Goal: Information Seeking & Learning: Learn about a topic

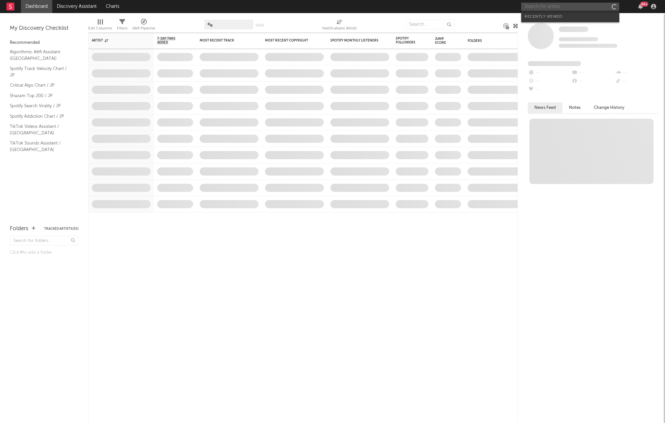
click at [542, 4] on input "text" at bounding box center [570, 7] width 98 height 8
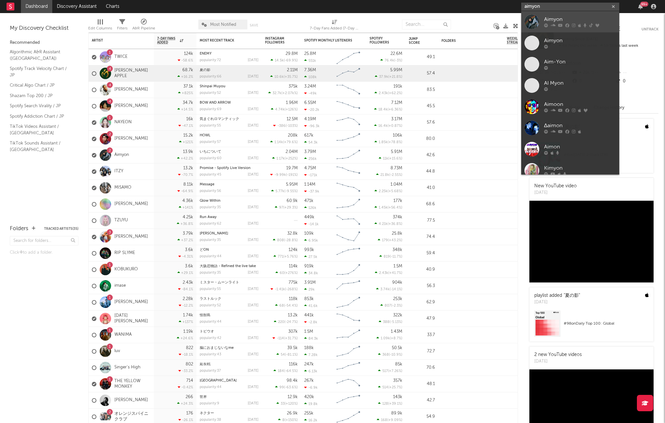
type input "aimyon"
click at [547, 19] on div "Aimyon" at bounding box center [580, 20] width 72 height 8
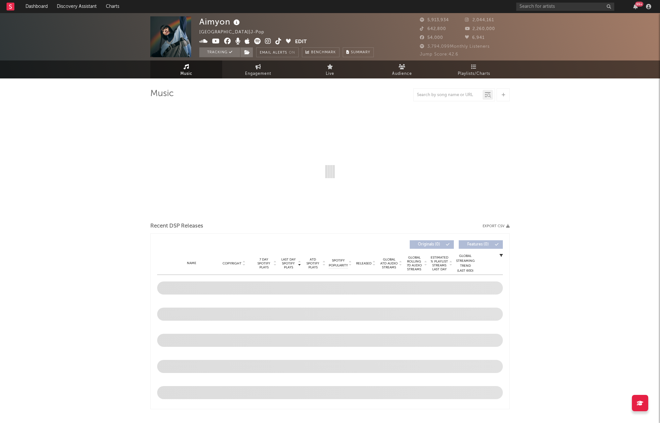
select select "6m"
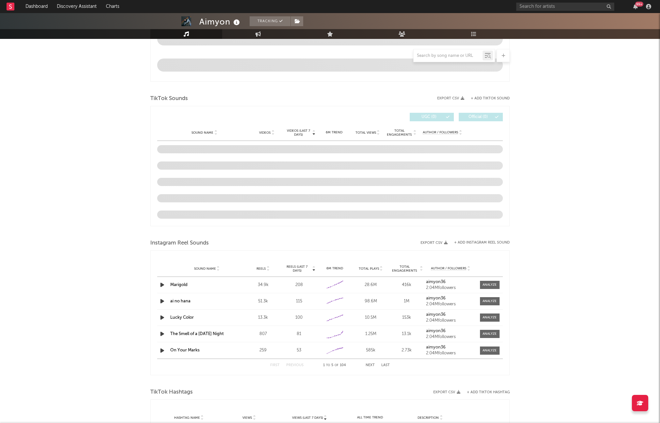
scroll to position [366, 0]
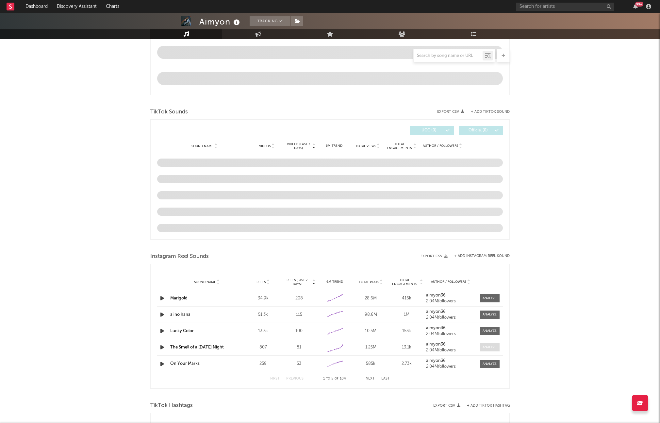
click at [489, 347] on div at bounding box center [490, 347] width 14 height 5
select select "6m"
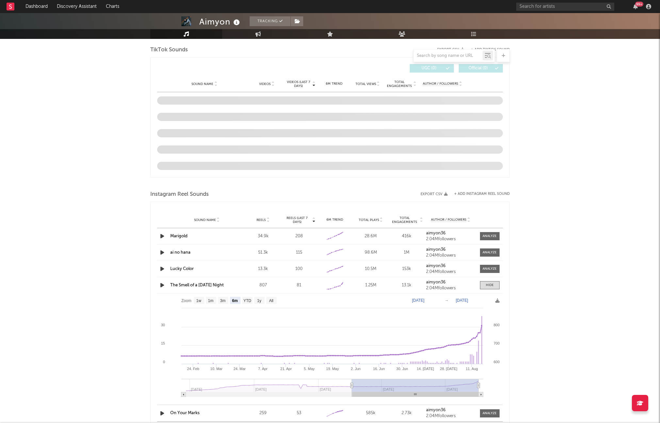
scroll to position [480, 0]
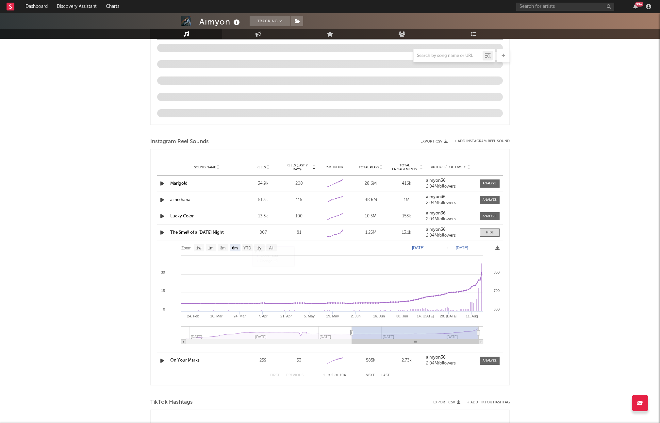
click at [214, 232] on link "The Smell of a [DATE] Night" at bounding box center [197, 232] width 54 height 4
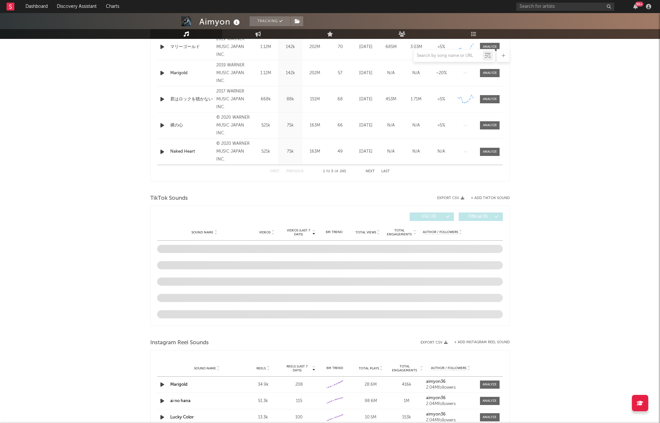
scroll to position [304, 0]
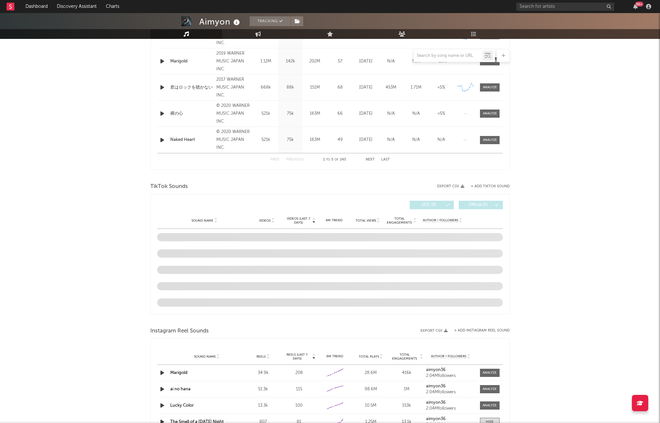
click at [269, 184] on div "TikTok Sounds" at bounding box center [330, 186] width 360 height 11
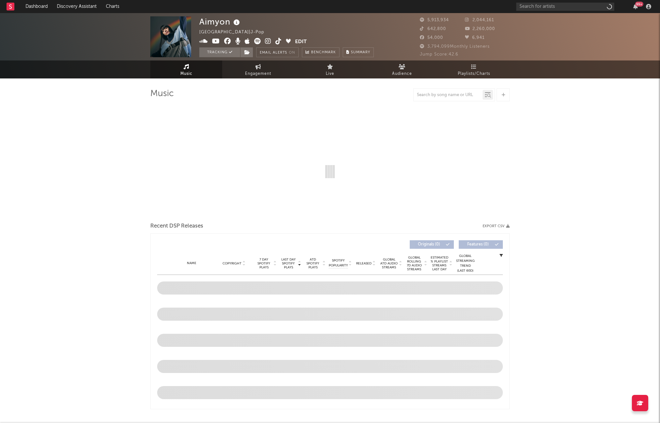
select select "6m"
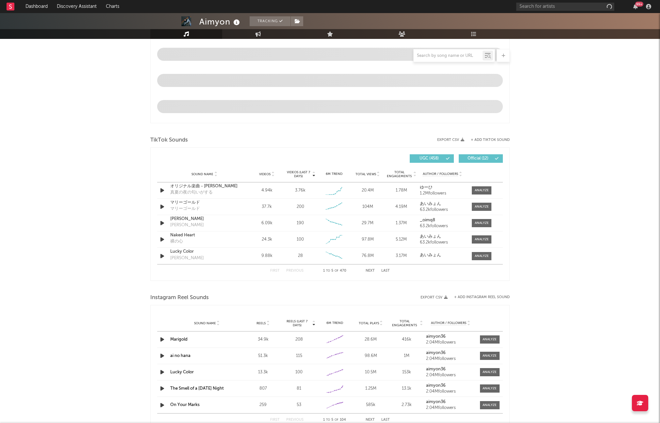
scroll to position [350, 0]
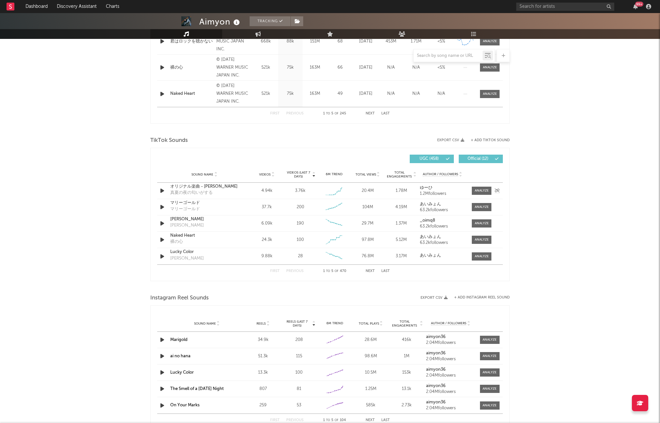
click at [190, 186] on div "オリジナル楽曲 - [PERSON_NAME]" at bounding box center [204, 186] width 68 height 7
click at [482, 191] on div at bounding box center [482, 190] width 14 height 5
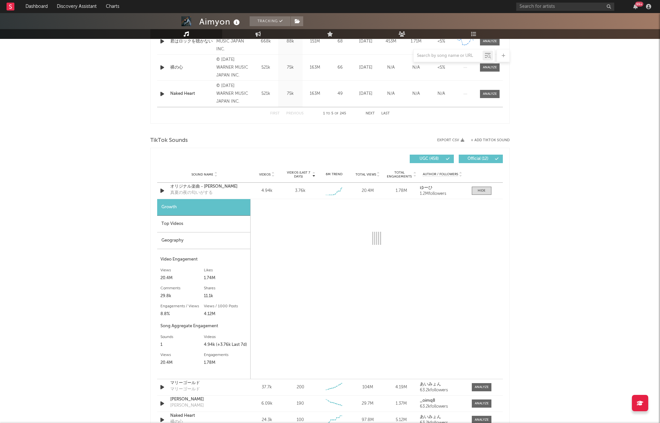
select select "1w"
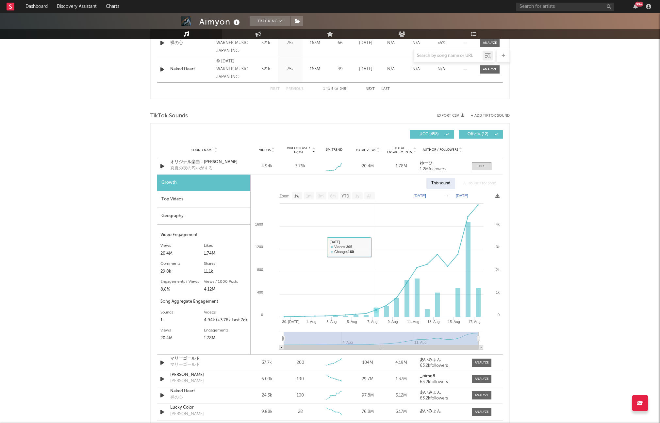
scroll to position [375, 0]
click at [199, 160] on div "オリジナル楽曲 - [PERSON_NAME]" at bounding box center [204, 162] width 68 height 7
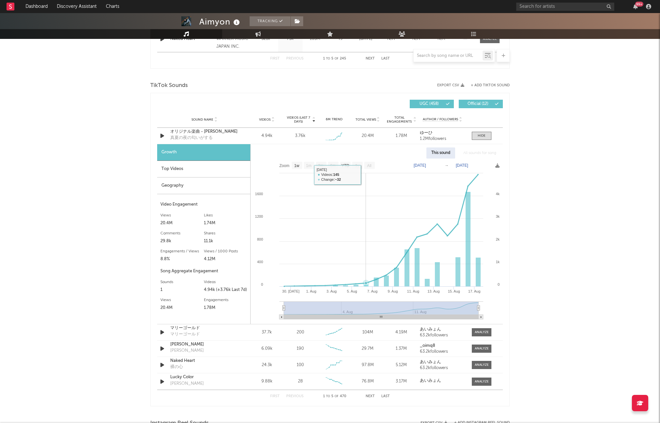
scroll to position [406, 0]
